Goal: Task Accomplishment & Management: Use online tool/utility

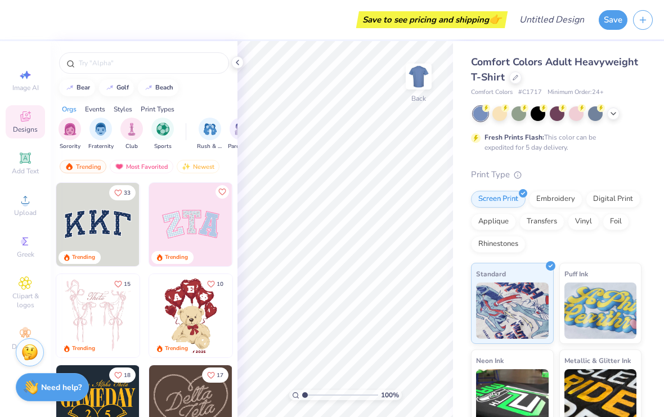
click at [544, 198] on div "Embroidery" at bounding box center [555, 199] width 53 height 17
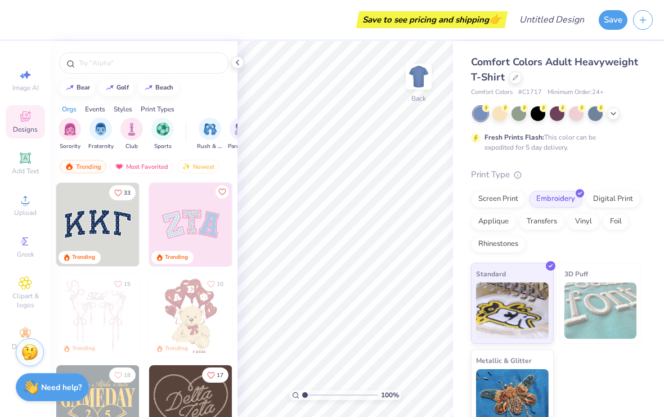
click at [515, 75] on icon at bounding box center [516, 78] width 6 height 6
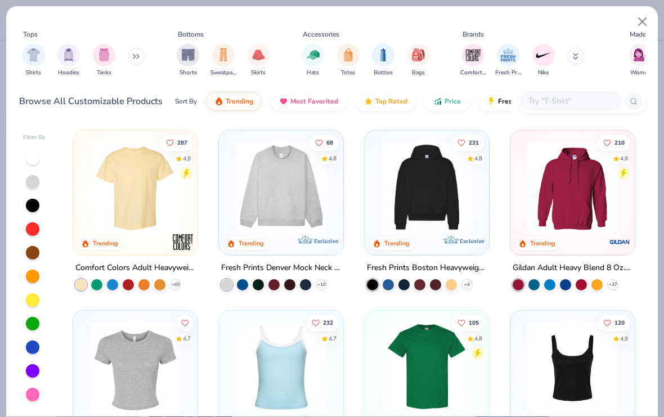
click at [542, 199] on img at bounding box center [573, 187] width 102 height 91
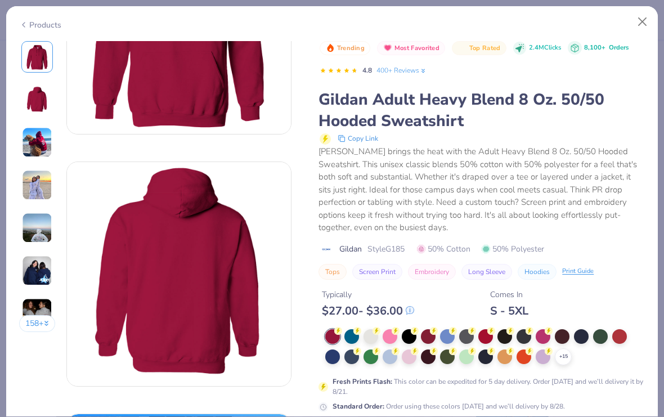
scroll to position [194, 0]
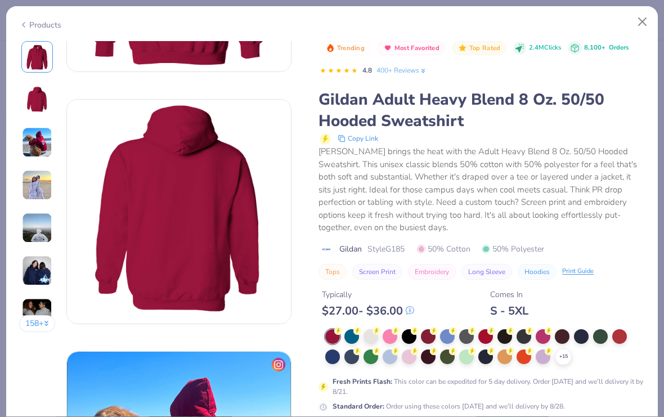
click at [370, 339] on div at bounding box center [371, 336] width 15 height 15
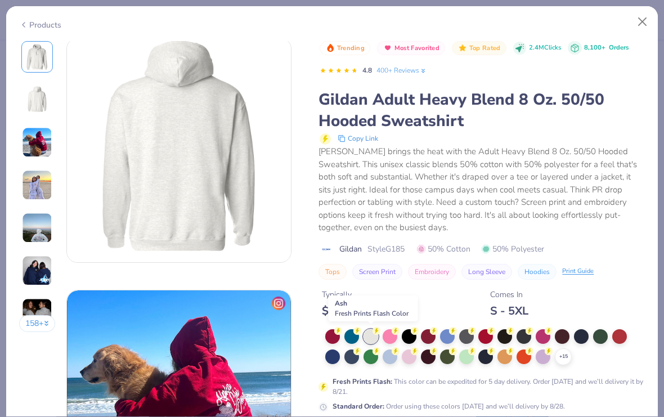
scroll to position [640, 0]
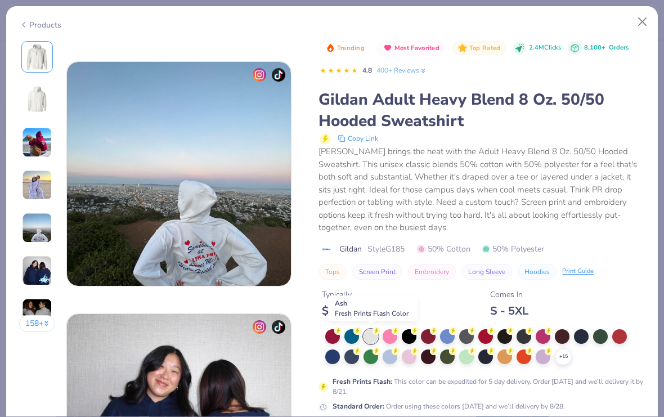
click at [645, 24] on button "Close" at bounding box center [642, 21] width 21 height 21
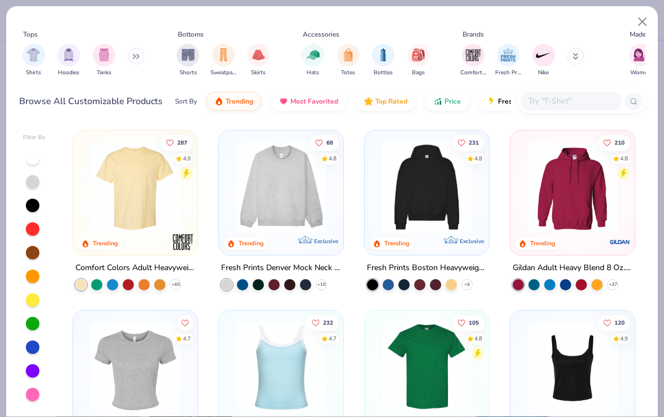
click at [251, 190] on img at bounding box center [281, 187] width 102 height 91
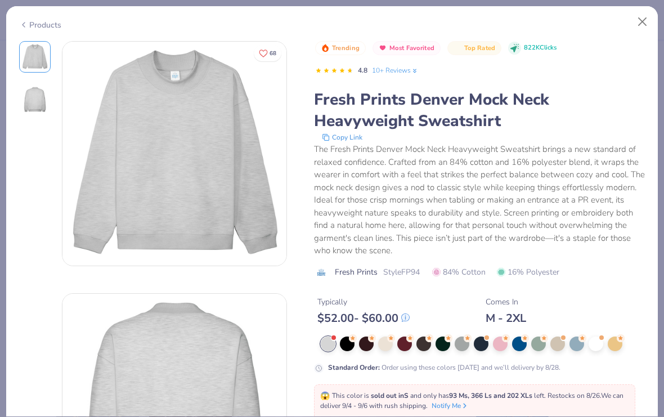
click at [648, 26] on button "Close" at bounding box center [642, 21] width 21 height 21
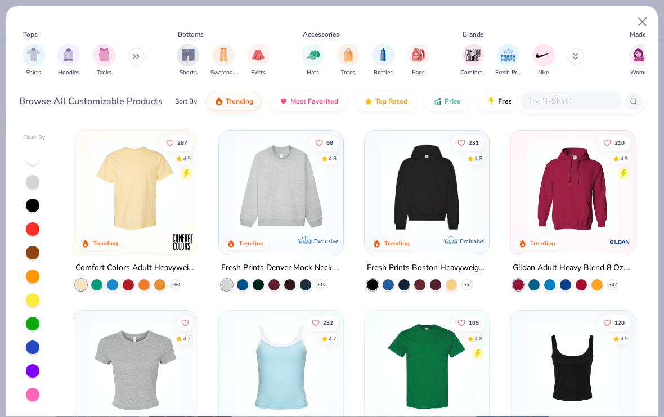
click at [548, 175] on img at bounding box center [573, 187] width 102 height 91
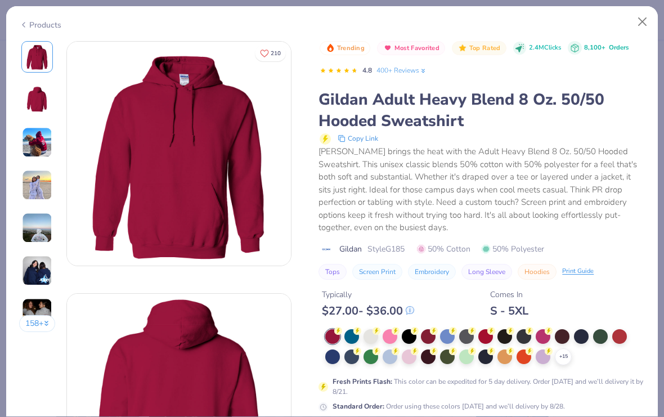
click at [549, 186] on div "[PERSON_NAME] brings the heat with the Adult Heavy Blend 8 Oz. 50/50 Hooded Swe…" at bounding box center [482, 189] width 327 height 89
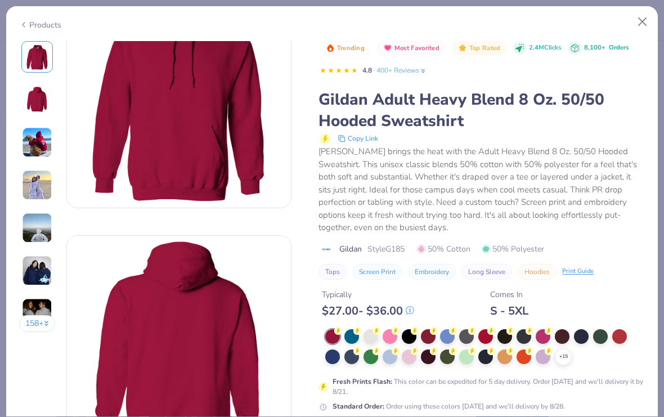
scroll to position [58, 0]
click at [35, 308] on img at bounding box center [37, 313] width 30 height 30
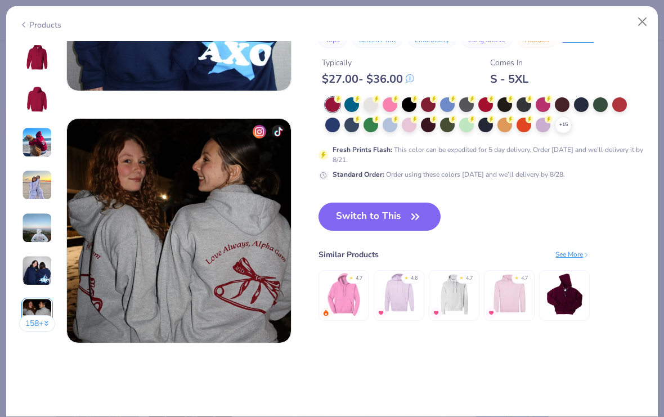
scroll to position [1433, 0]
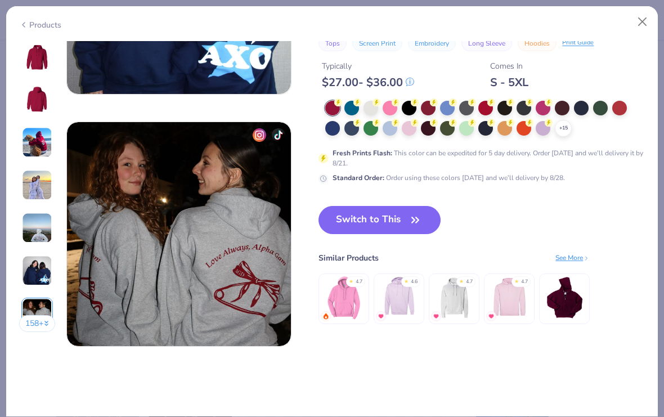
click at [369, 106] on div at bounding box center [371, 108] width 15 height 15
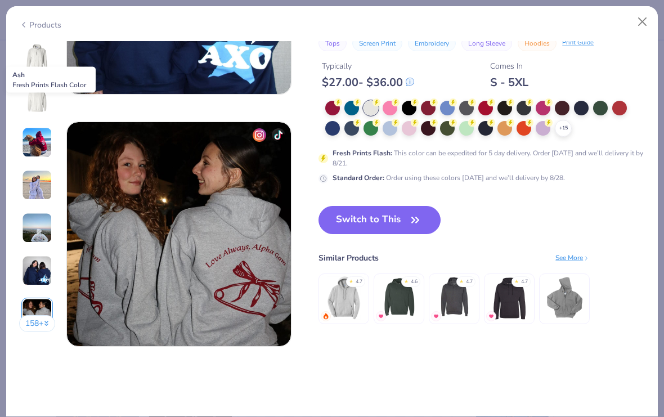
click at [364, 221] on button "Switch to This" at bounding box center [380, 220] width 122 height 28
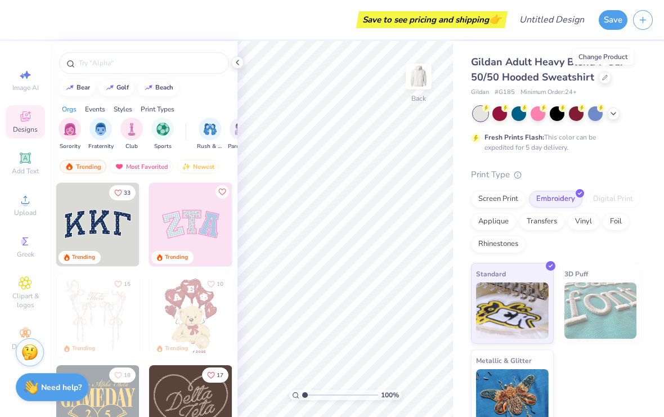
click at [22, 245] on circle at bounding box center [24, 242] width 6 height 6
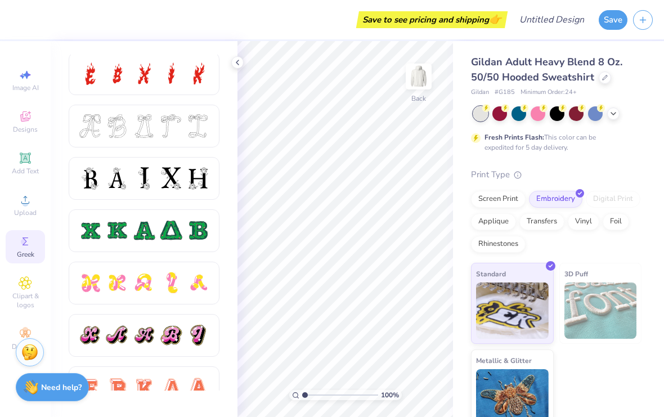
scroll to position [427, 0]
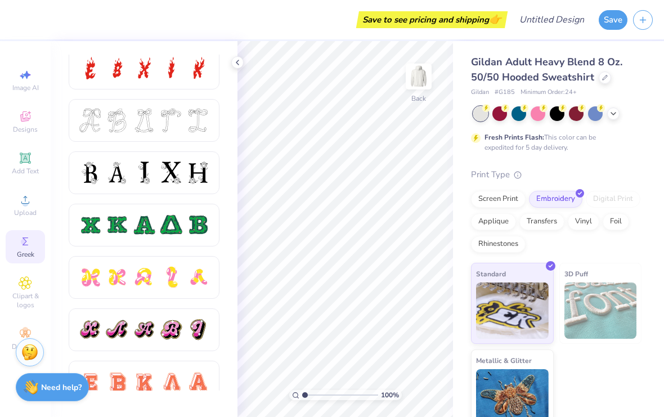
click at [99, 123] on div at bounding box center [90, 121] width 24 height 24
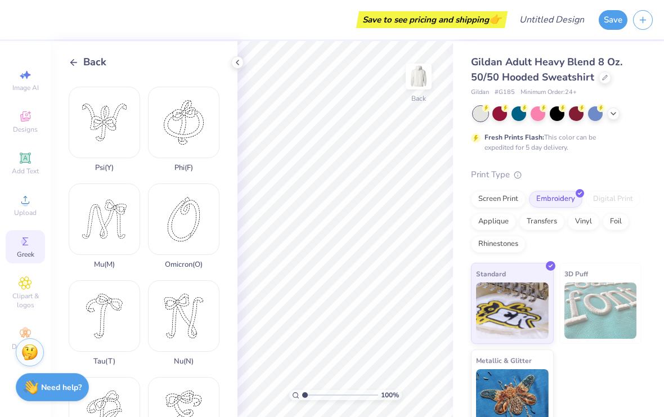
scroll to position [576, 0]
click at [26, 207] on circle at bounding box center [25, 203] width 6 height 6
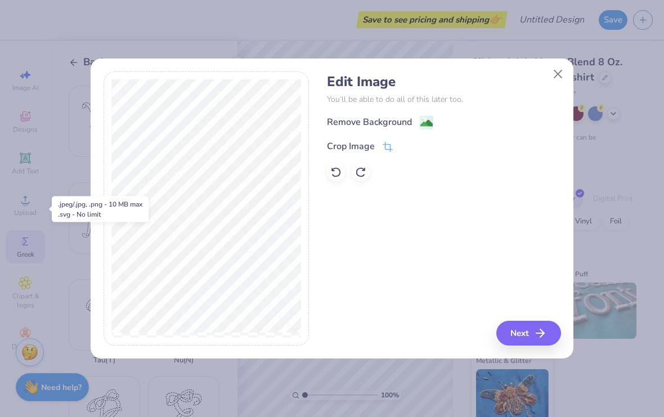
click at [526, 332] on button "Next" at bounding box center [529, 333] width 65 height 25
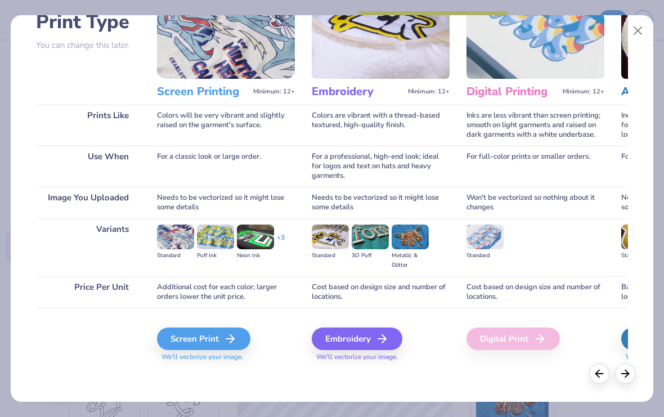
scroll to position [88, 0]
click at [328, 346] on div "Embroidery" at bounding box center [357, 339] width 91 height 23
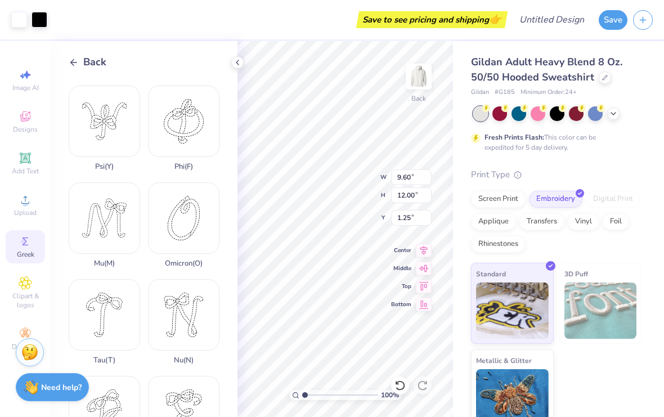
click at [234, 61] on icon at bounding box center [237, 62] width 9 height 9
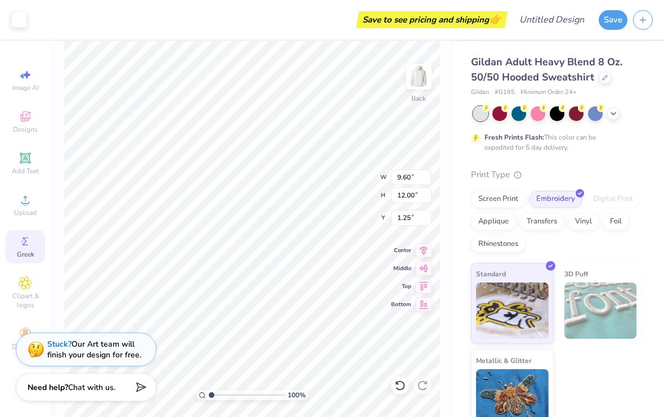
click at [24, 129] on span "Designs" at bounding box center [25, 129] width 25 height 9
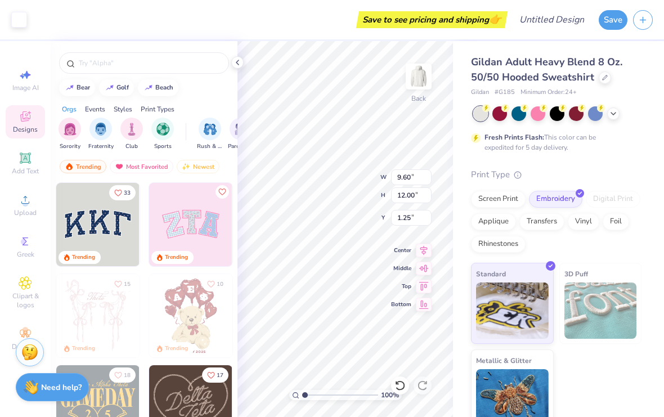
click at [21, 90] on span "Image AI" at bounding box center [25, 87] width 26 height 9
select select "4"
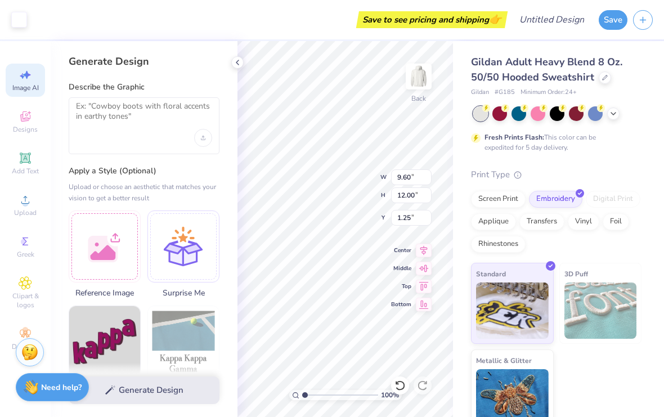
scroll to position [0, 0]
click at [234, 64] on icon at bounding box center [237, 62] width 9 height 9
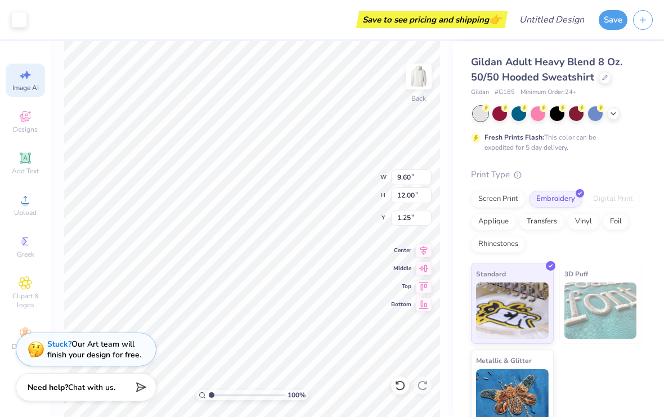
type input "1.99"
type input "2.34"
type input "6.08"
type input "2.18"
type input "2.54"
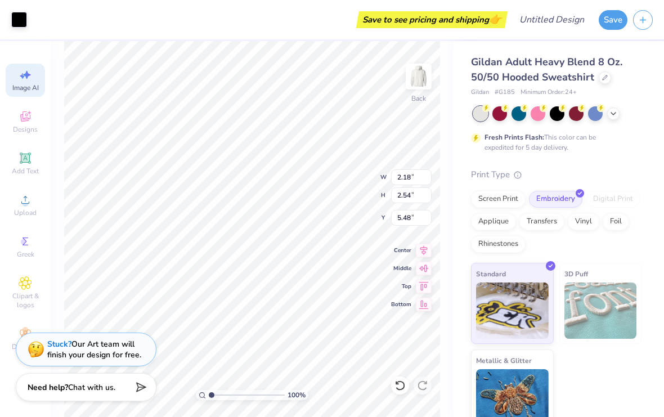
click at [396, 387] on icon at bounding box center [400, 385] width 11 height 11
type input "7.59"
click at [396, 384] on icon at bounding box center [397, 383] width 2 height 2
click at [396, 386] on icon at bounding box center [400, 385] width 11 height 11
type input "1.69"
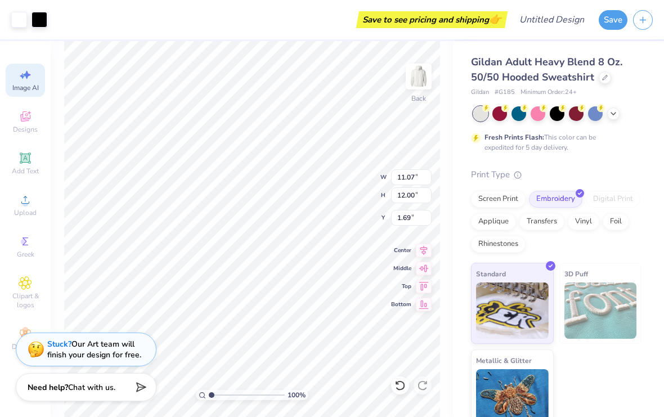
type input "1.25"
click at [446, 218] on div "100 % Back W 9.60 9.60 " H 12.00 12.00 " Y 1.25 1.25 " Center Middle Top Bottom" at bounding box center [252, 229] width 403 height 376
type input "6.30"
type input "7.88"
type input "1.26"
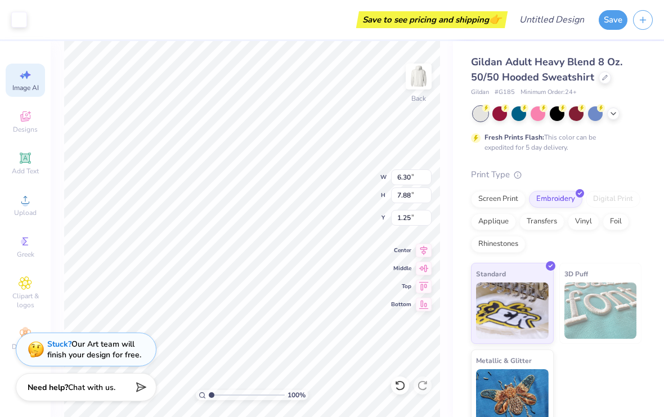
type input "1.58"
type input "7.55"
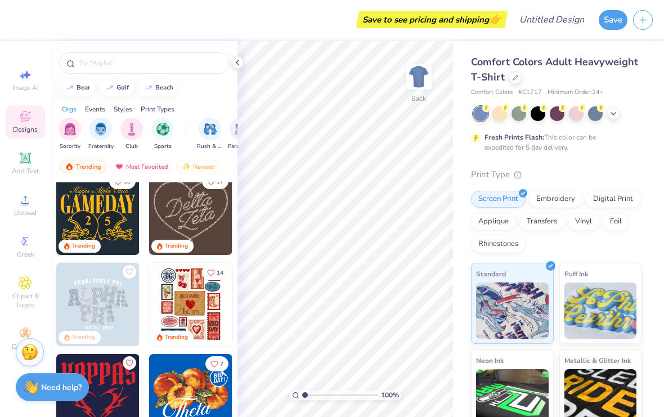
scroll to position [198, 0]
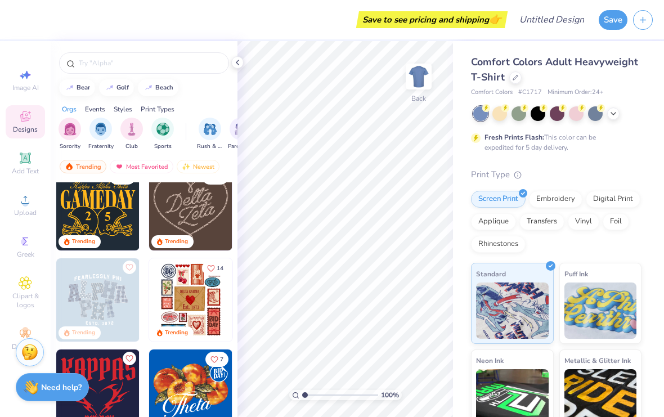
click at [176, 298] on img at bounding box center [190, 299] width 83 height 83
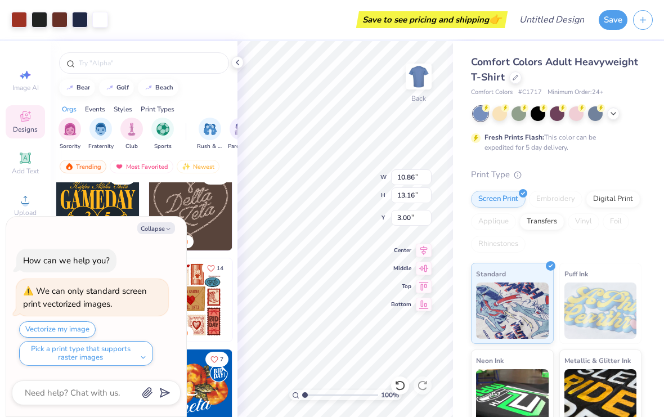
click at [154, 231] on button "Collapse" at bounding box center [156, 228] width 38 height 12
type textarea "x"
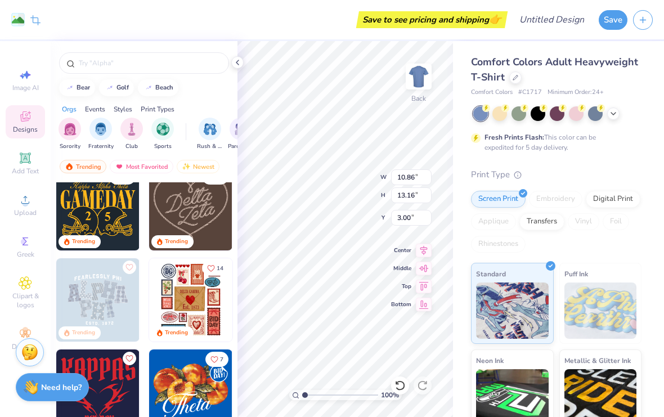
click at [489, 393] on img at bounding box center [512, 397] width 73 height 56
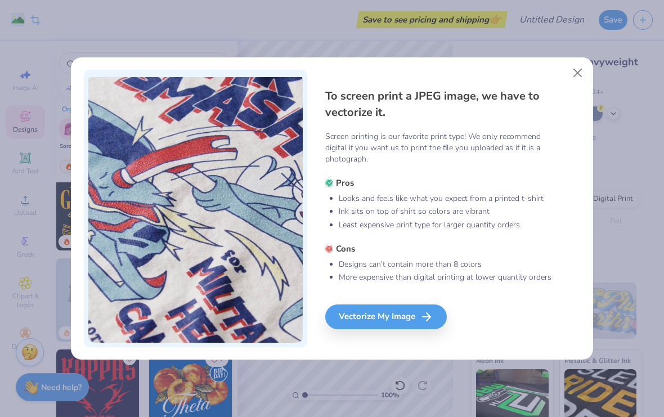
click at [575, 76] on button "Close" at bounding box center [577, 72] width 21 height 21
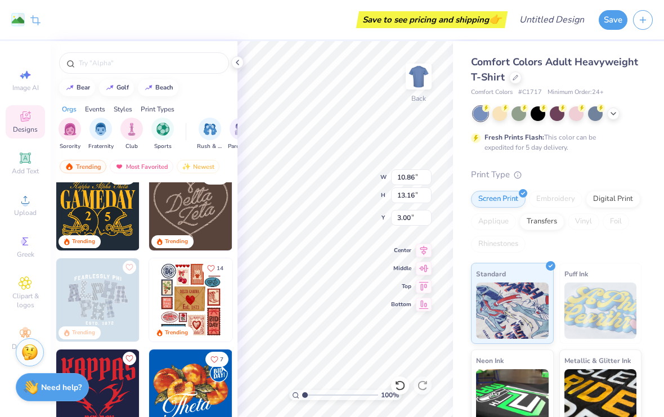
scroll to position [13, 0]
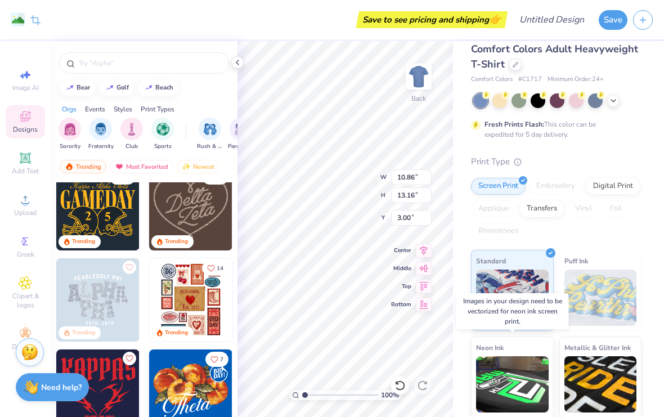
click at [593, 308] on img at bounding box center [601, 298] width 73 height 56
click at [175, 388] on img at bounding box center [190, 391] width 83 height 83
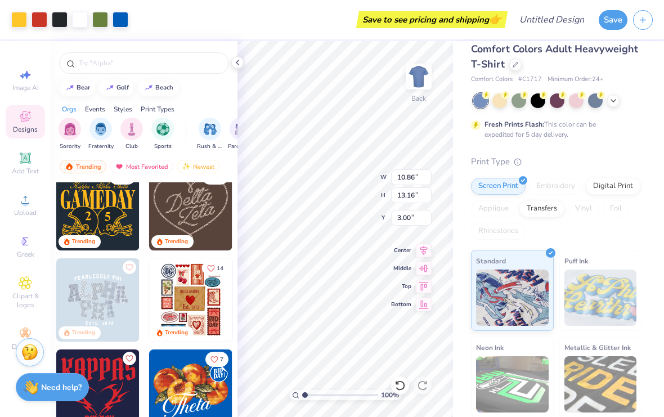
type input "11.02"
type input "8.10"
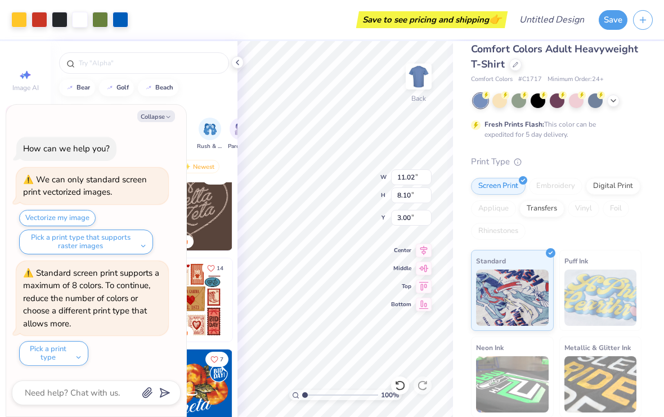
click at [392, 387] on div at bounding box center [400, 386] width 18 height 18
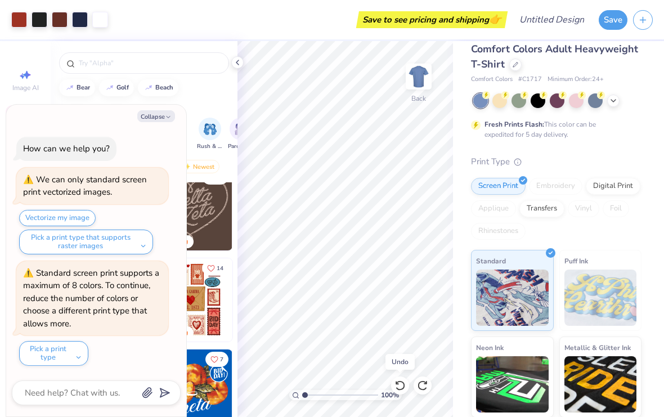
click at [400, 387] on icon at bounding box center [400, 385] width 11 height 11
click at [153, 130] on div "How can we help you? We can only standard screen print vectorized images. Vecto…" at bounding box center [96, 251] width 169 height 247
click at [155, 115] on button "Collapse" at bounding box center [156, 116] width 38 height 12
type textarea "x"
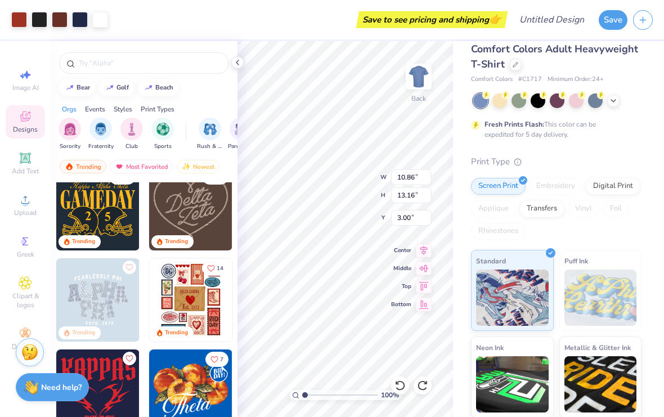
click at [396, 388] on icon at bounding box center [400, 385] width 11 height 11
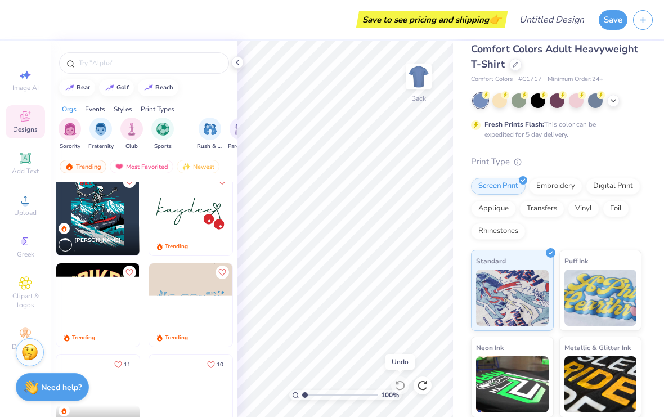
scroll to position [1743, 0]
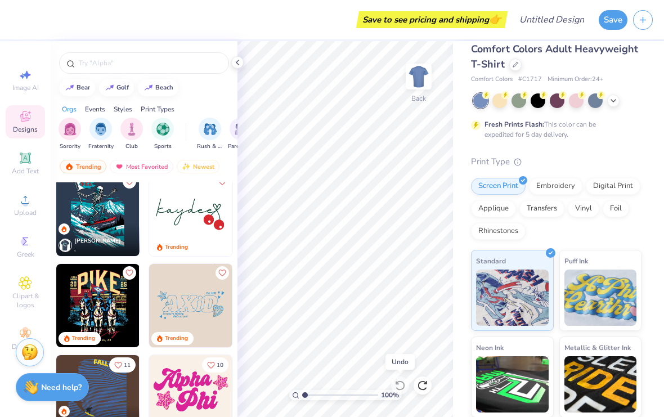
click at [129, 134] on img "filter for Club" at bounding box center [132, 129] width 12 height 13
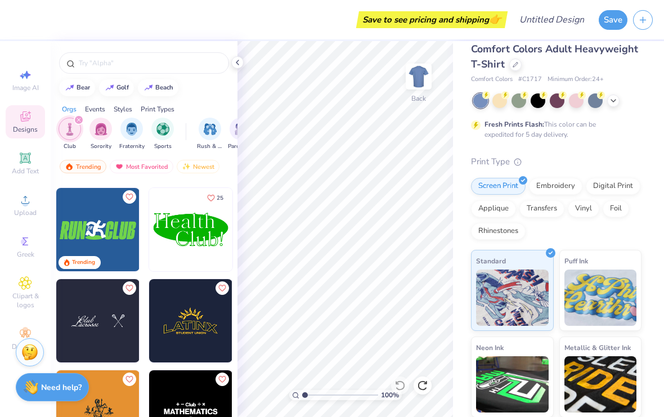
scroll to position [86, 0]
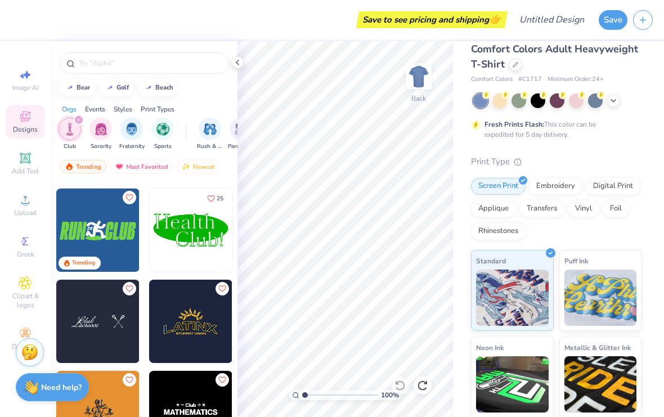
click at [161, 136] on img "filter for Sports" at bounding box center [163, 129] width 13 height 13
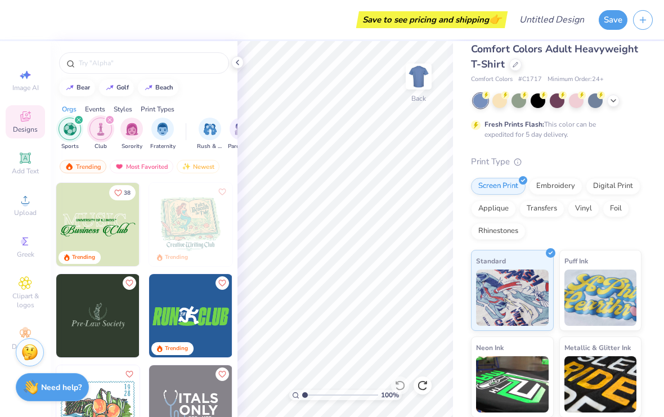
click at [107, 125] on div "filter for Club" at bounding box center [110, 120] width 10 height 10
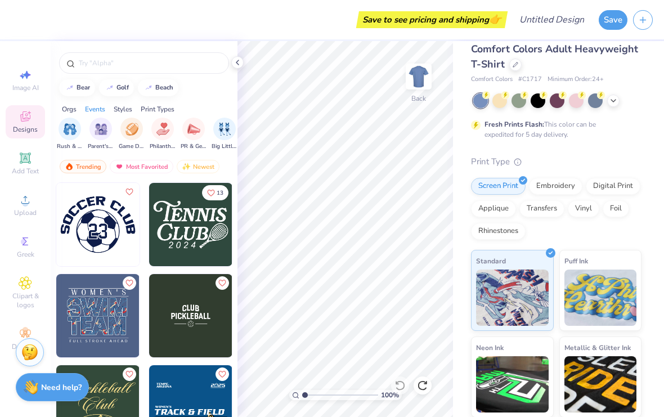
scroll to position [0, 141]
click at [133, 136] on img "filter for Game Day" at bounding box center [131, 129] width 13 height 13
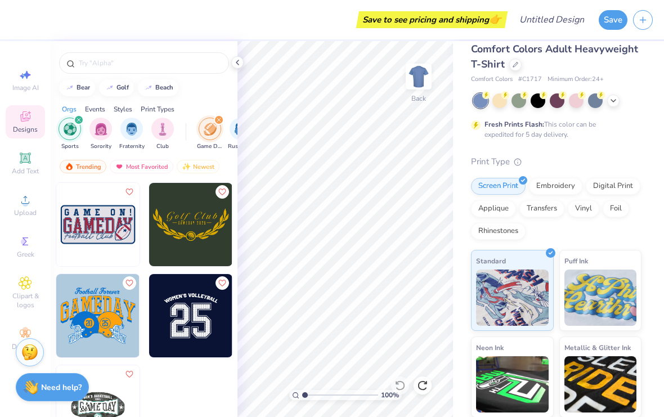
scroll to position [0, 0]
click at [81, 125] on div "filter for Sports" at bounding box center [79, 120] width 10 height 10
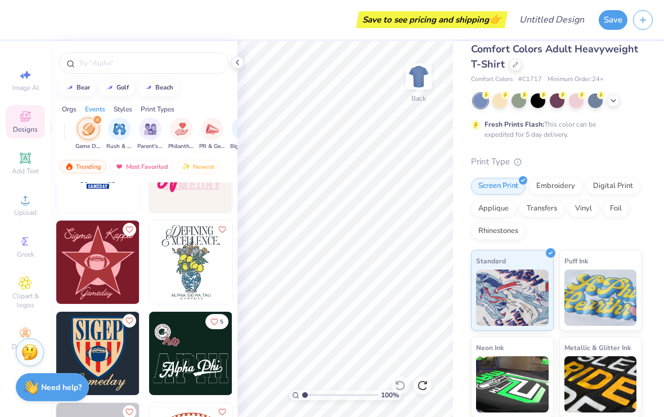
scroll to position [2335, 0]
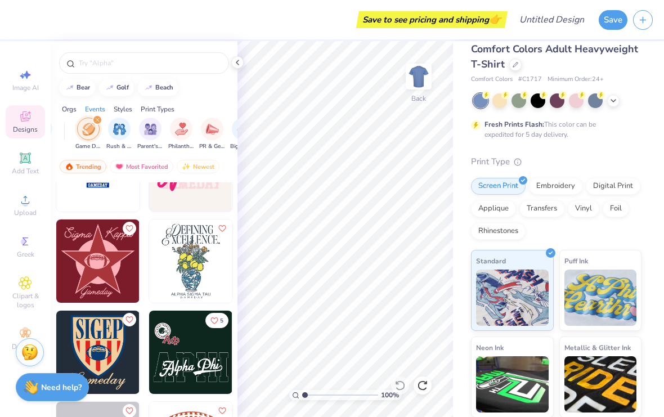
click at [589, 309] on img at bounding box center [601, 298] width 73 height 56
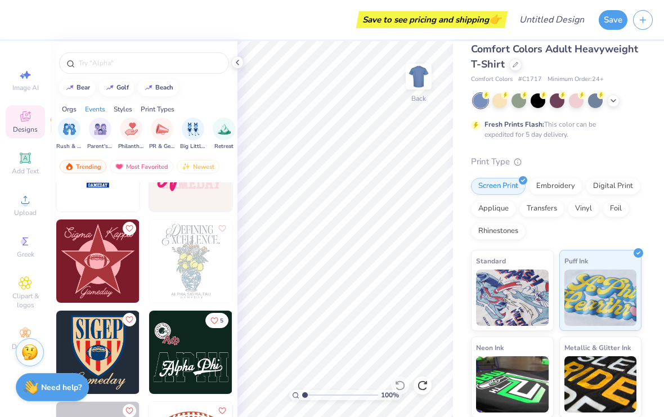
scroll to position [0, 172]
click at [123, 137] on div "filter for Philanthropy" at bounding box center [130, 129] width 23 height 23
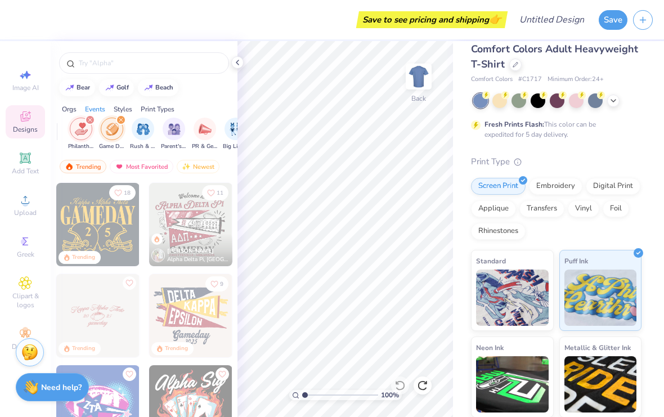
scroll to position [0, 128]
click at [121, 125] on div "filter for Game Day" at bounding box center [122, 120] width 10 height 10
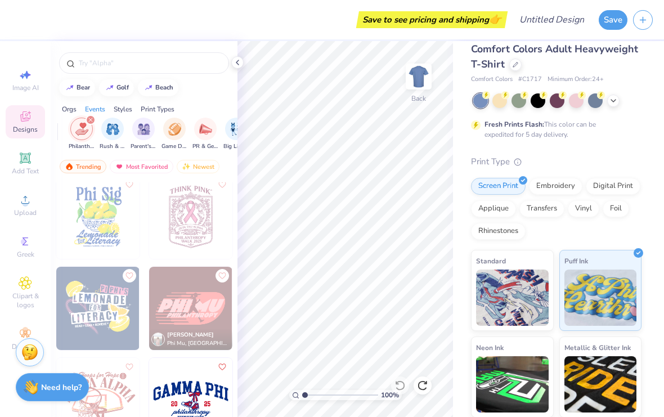
scroll to position [279, 0]
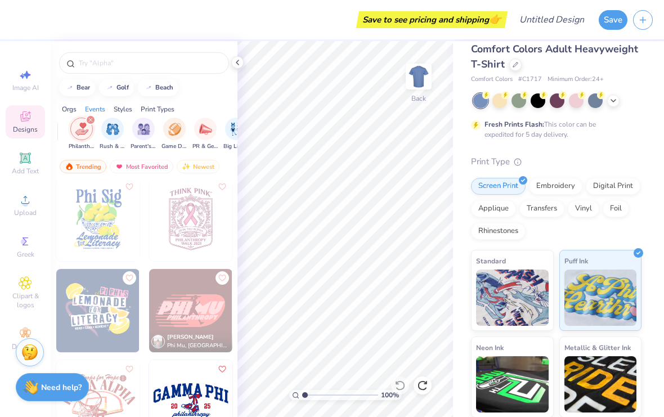
click at [503, 309] on img at bounding box center [512, 298] width 73 height 56
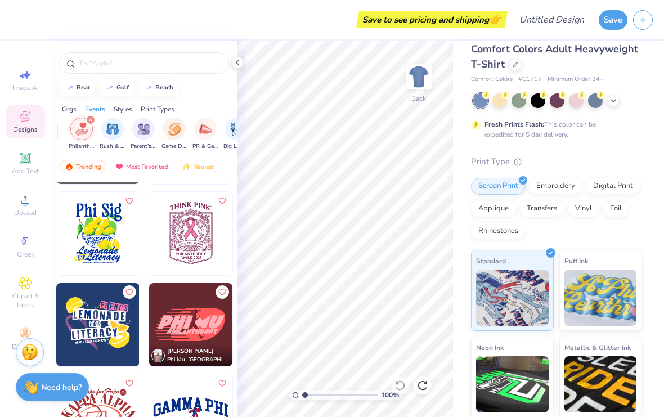
scroll to position [263, 0]
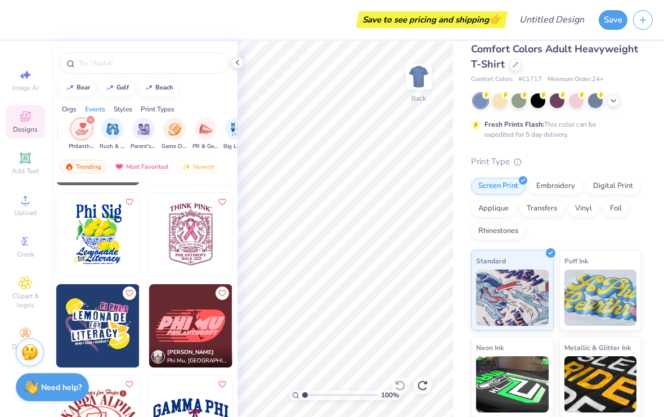
click at [84, 125] on img "filter for Philanthropy" at bounding box center [81, 129] width 13 height 13
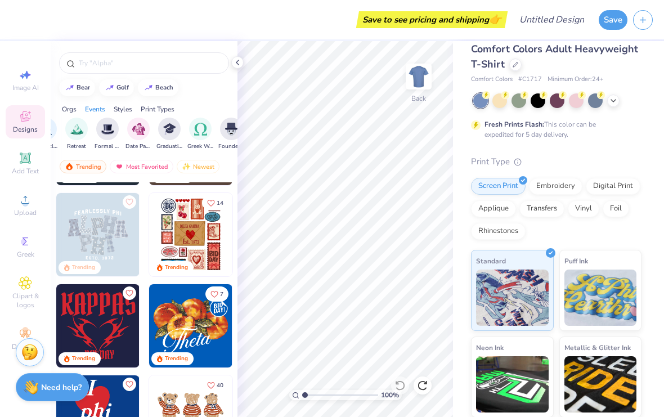
scroll to position [0, 321]
click at [167, 133] on img "filter for Graduation" at bounding box center [167, 129] width 13 height 13
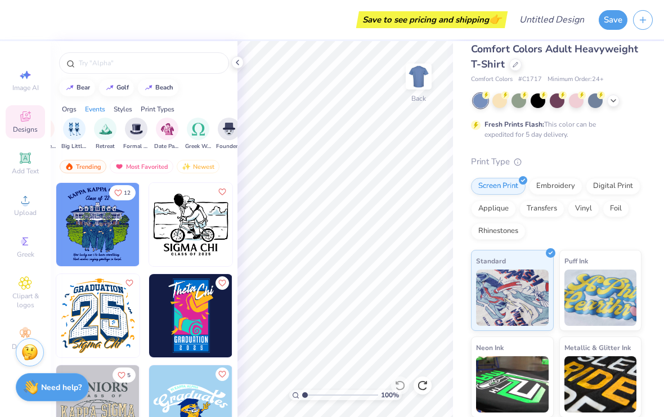
click at [164, 131] on img "filter for Date Parties & Socials" at bounding box center [167, 129] width 13 height 13
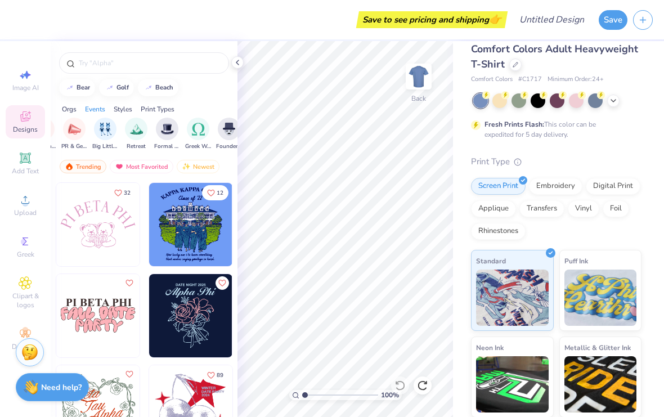
click at [190, 140] on div "Greek Week" at bounding box center [198, 134] width 26 height 33
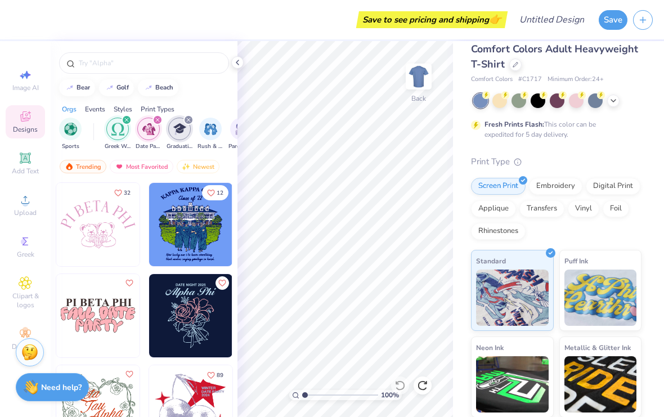
scroll to position [0, 98]
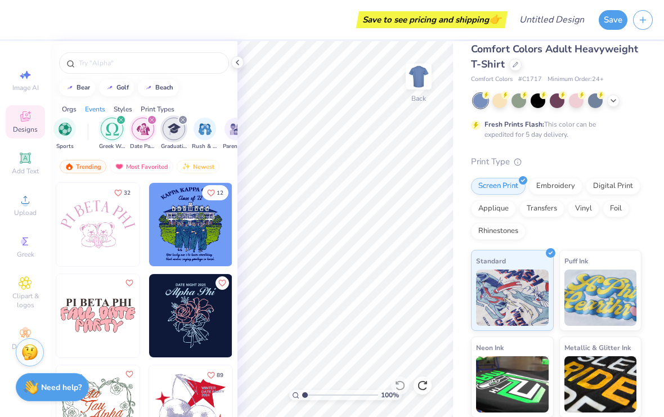
click at [147, 124] on div "filter for Date Parties & Socials" at bounding box center [152, 120] width 10 height 10
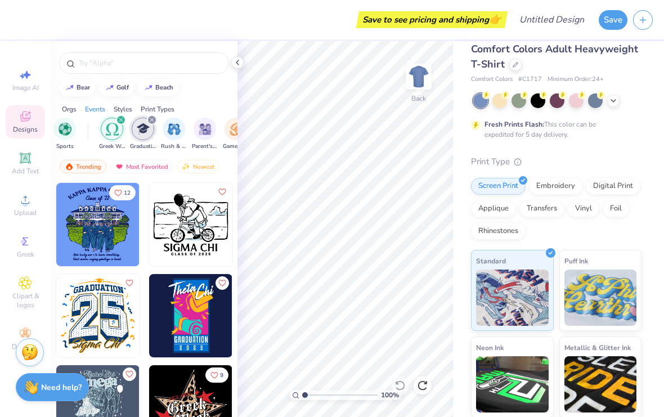
click at [153, 125] on div "filter for Graduation" at bounding box center [152, 120] width 10 height 10
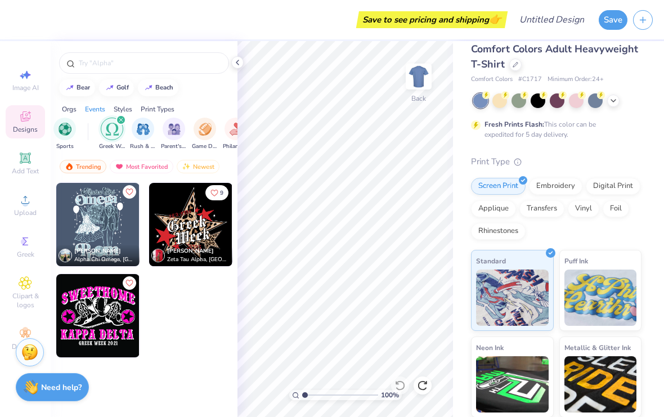
click at [113, 136] on img "filter for Greek Week" at bounding box center [112, 129] width 13 height 13
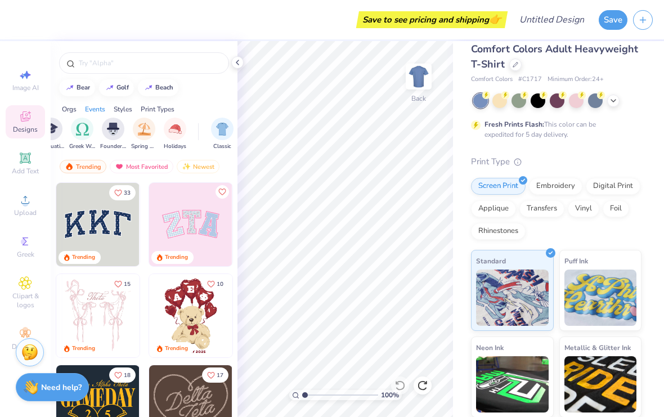
scroll to position [0, 439]
click at [138, 134] on img "filter for Spring Break" at bounding box center [143, 129] width 13 height 13
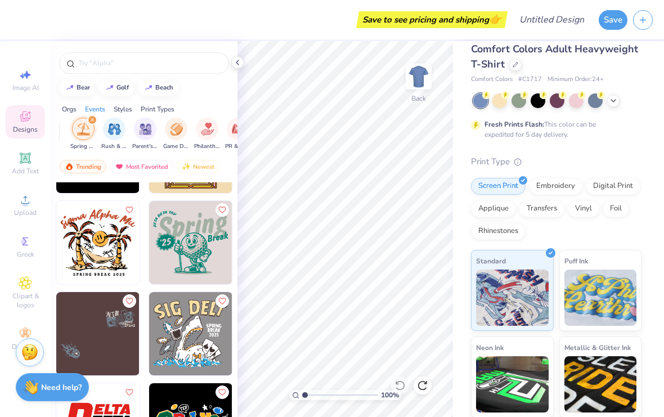
scroll to position [0, 106]
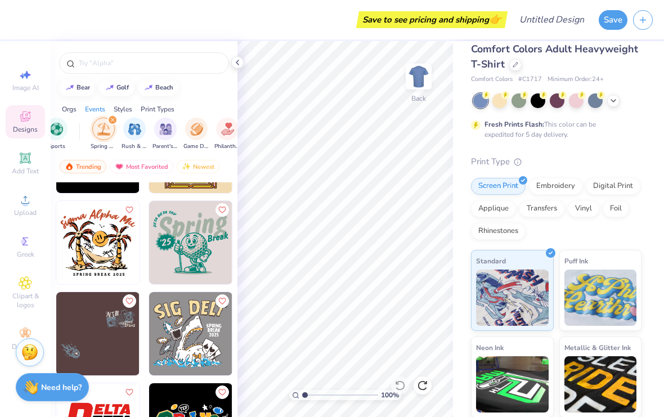
click at [108, 123] on div "filter for Spring Break" at bounding box center [113, 120] width 10 height 10
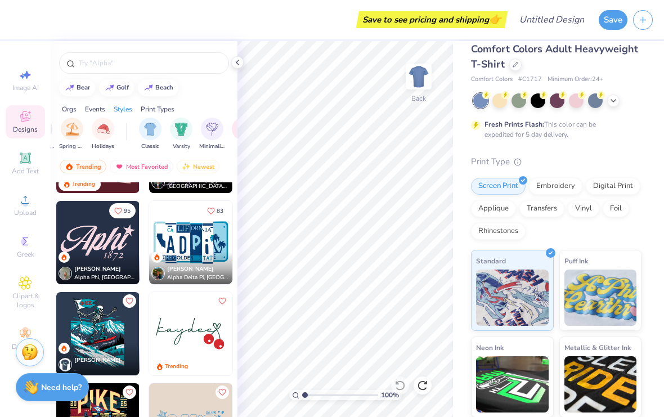
scroll to position [0, 506]
click at [113, 134] on img "filter for Holidays" at bounding box center [107, 129] width 13 height 13
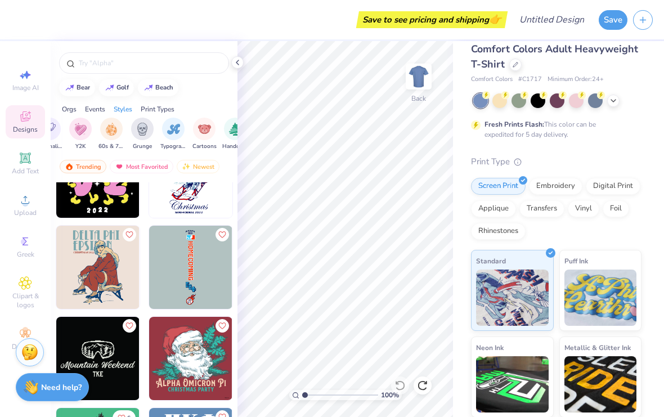
scroll to position [0, 673]
click at [78, 129] on img "filter for Y2K" at bounding box center [80, 129] width 12 height 13
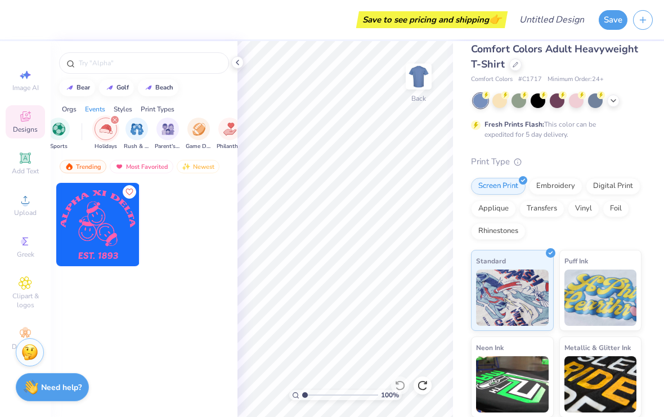
scroll to position [0, 88]
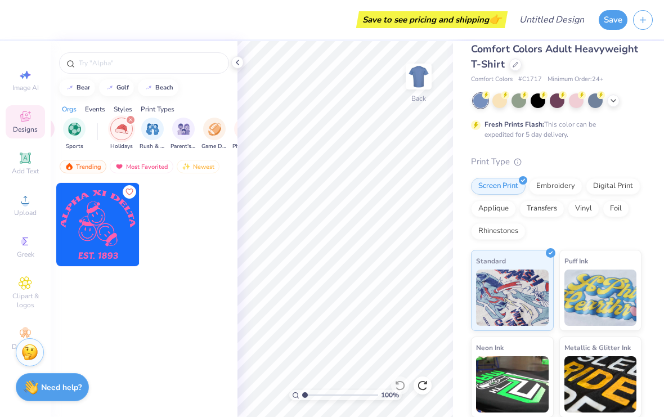
click at [131, 125] on div "filter for Holidays" at bounding box center [131, 120] width 10 height 10
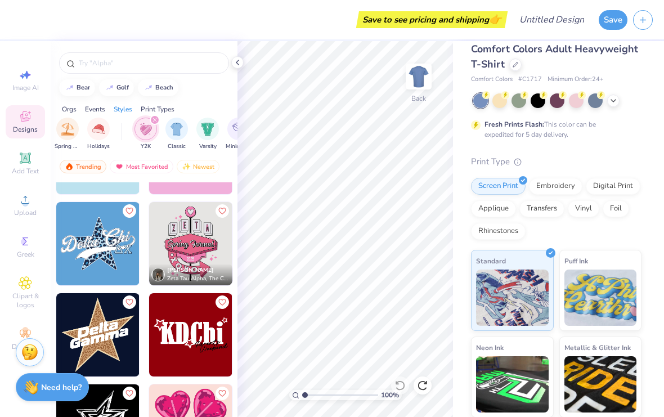
scroll to position [971, 0]
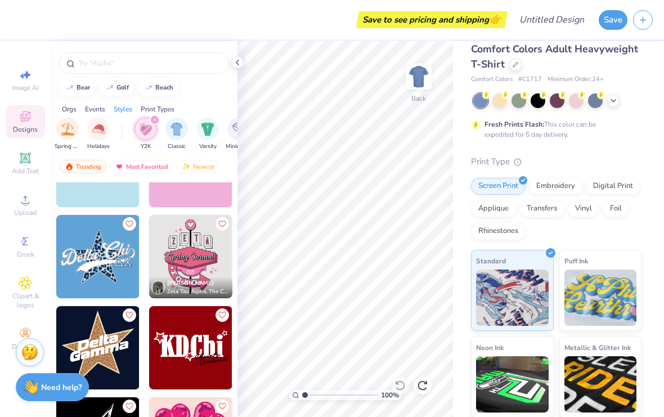
click at [598, 292] on img at bounding box center [601, 298] width 73 height 56
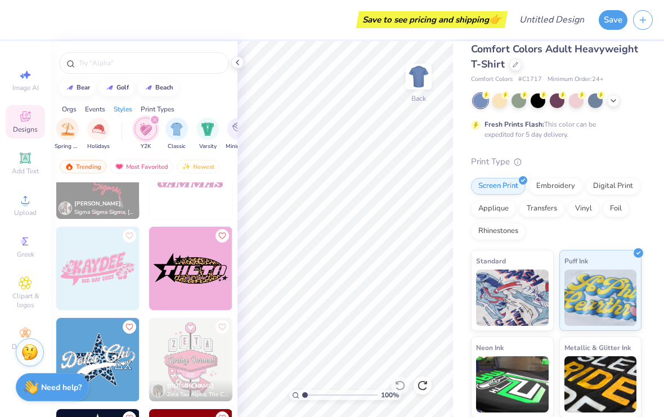
scroll to position [866, 0]
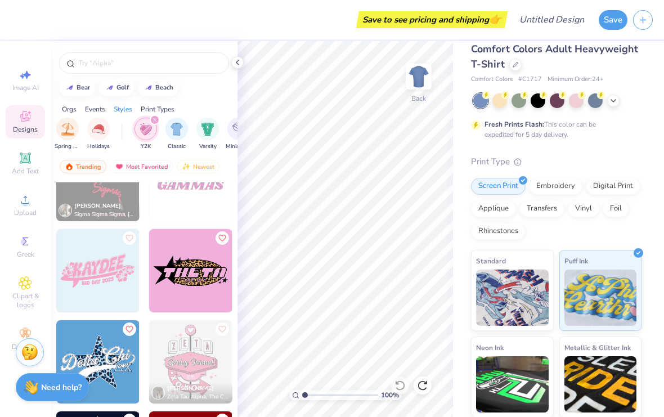
click at [96, 280] on img at bounding box center [97, 270] width 83 height 83
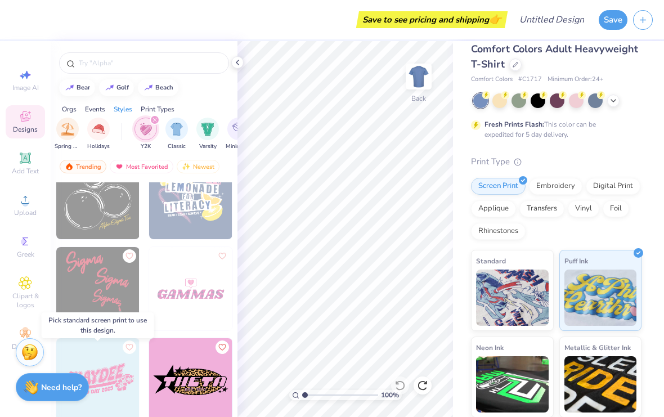
scroll to position [759, 0]
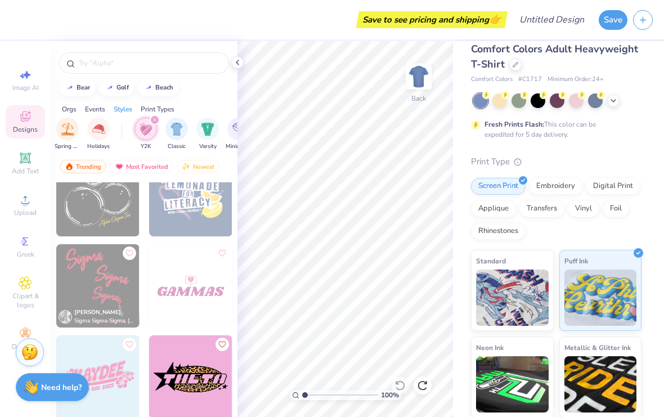
click at [531, 280] on img at bounding box center [512, 298] width 73 height 56
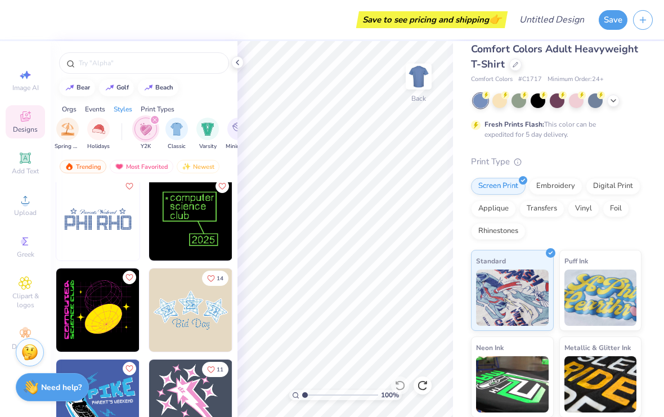
scroll to position [369, 0]
